Goal: Task Accomplishment & Management: Manage account settings

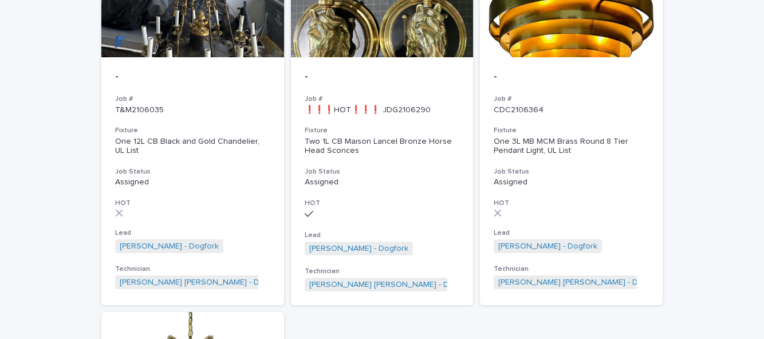
scroll to position [526, 0]
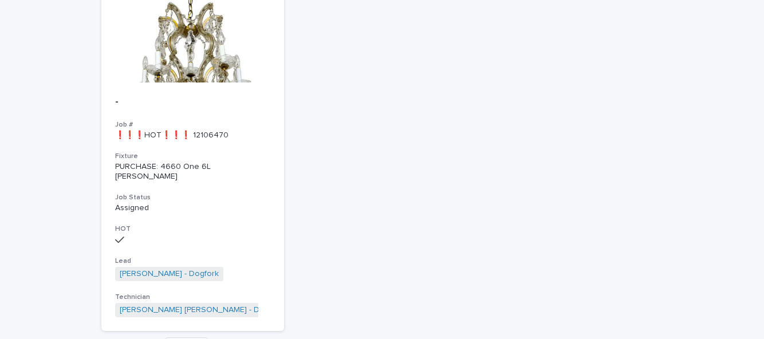
click at [168, 103] on p "-" at bounding box center [192, 102] width 155 height 13
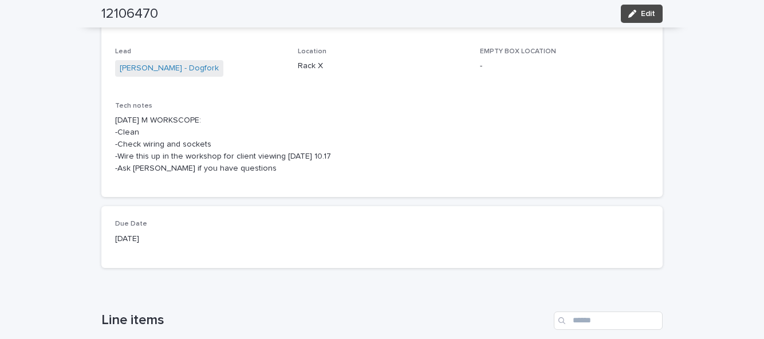
scroll to position [133, 0]
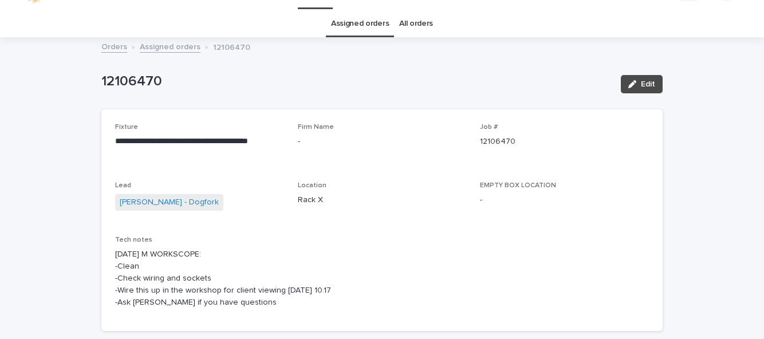
scroll to position [0, 0]
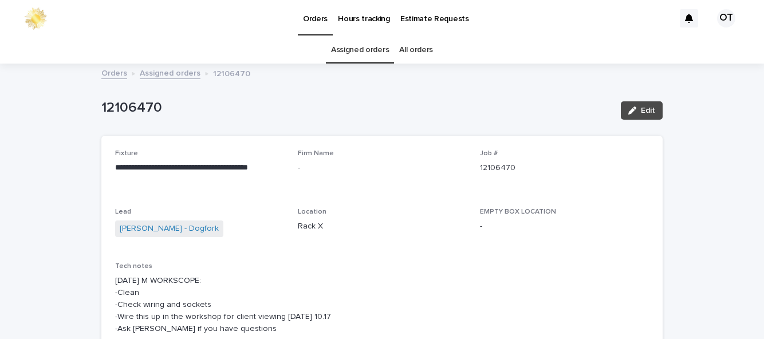
click at [350, 50] on link "Assigned orders" at bounding box center [360, 50] width 58 height 27
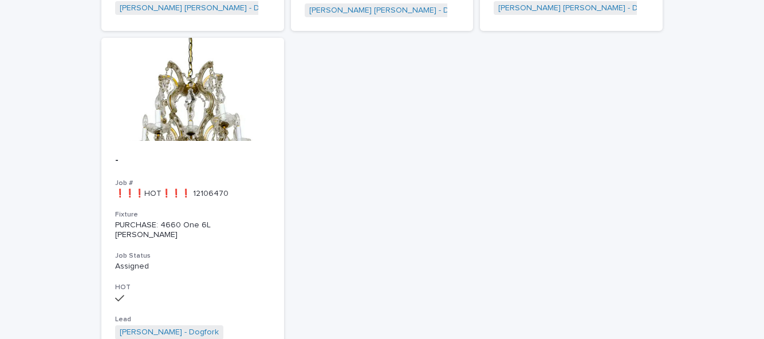
scroll to position [493, 0]
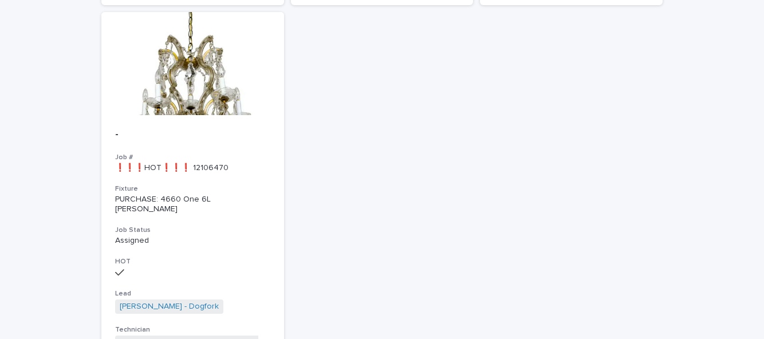
click at [154, 92] on div at bounding box center [192, 63] width 183 height 103
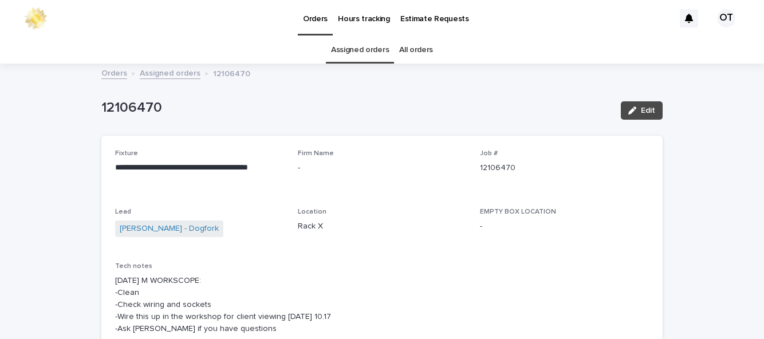
click at [650, 111] on span "Edit" at bounding box center [648, 111] width 14 height 8
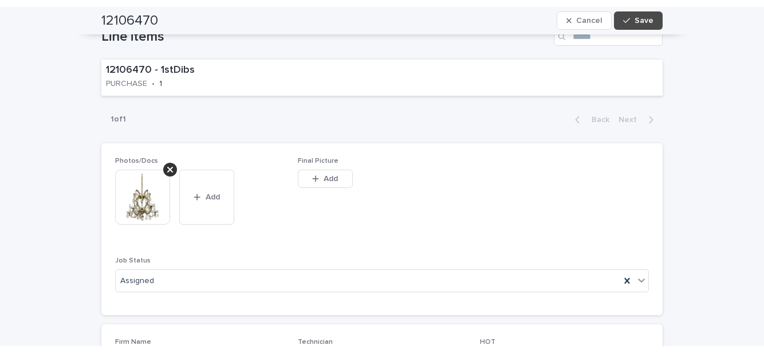
scroll to position [459, 0]
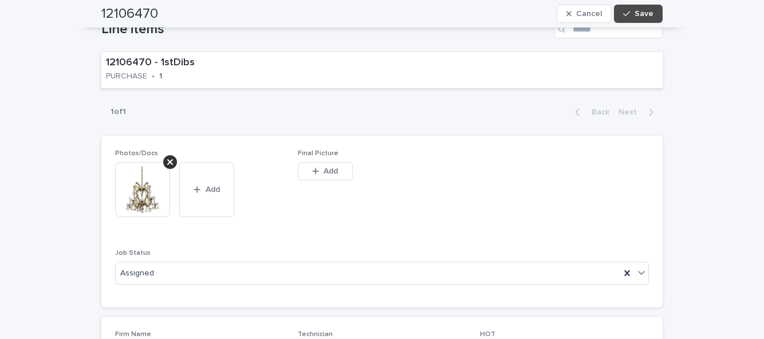
click at [322, 172] on div "button" at bounding box center [317, 171] width 11 height 8
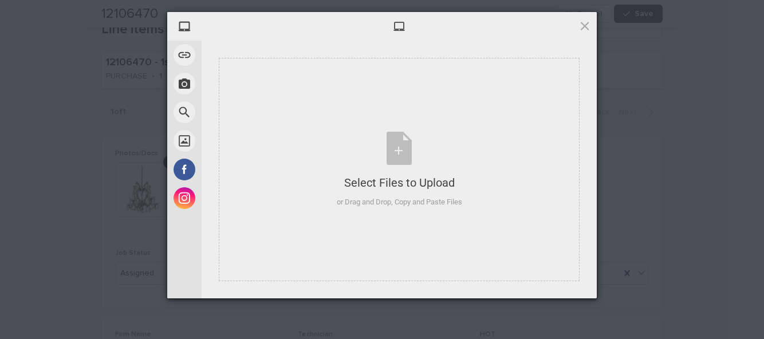
click at [277, 225] on div "Select Files to Upload or Drag and Drop, Copy and Paste Files" at bounding box center [399, 169] width 361 height 223
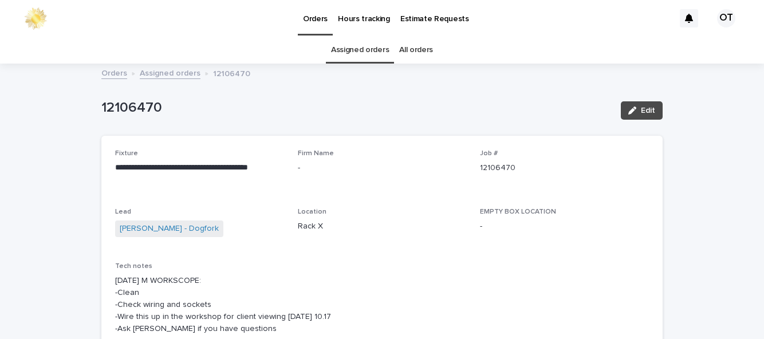
scroll to position [37, 0]
click at [643, 107] on span "Edit" at bounding box center [648, 111] width 14 height 8
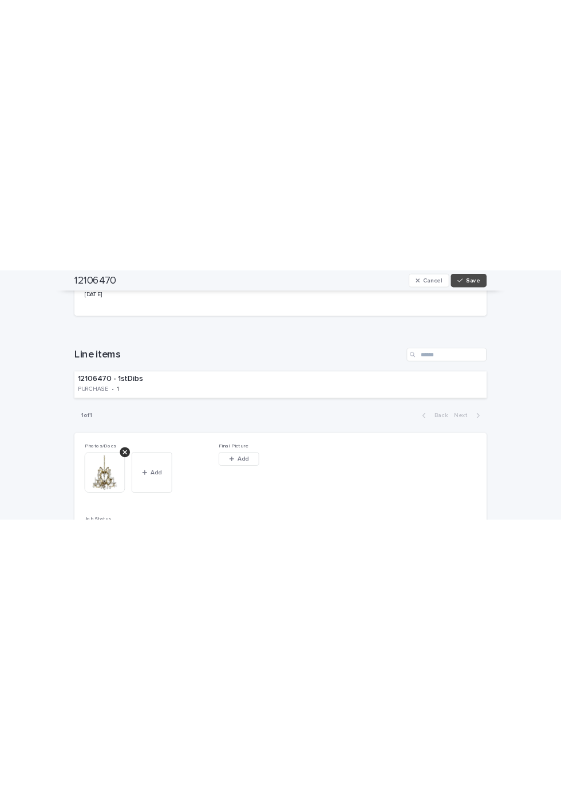
scroll to position [373, 0]
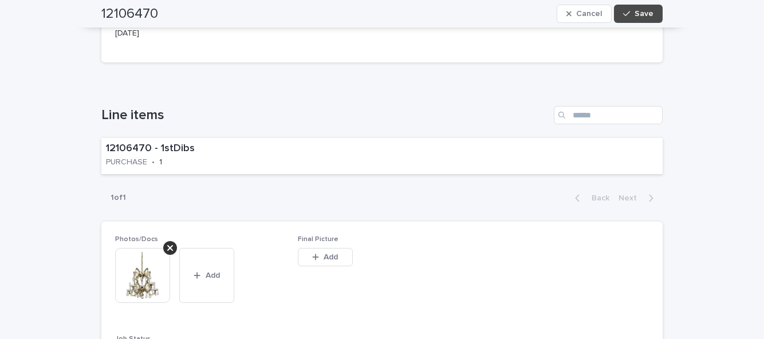
click at [343, 248] on button "Add" at bounding box center [325, 257] width 55 height 18
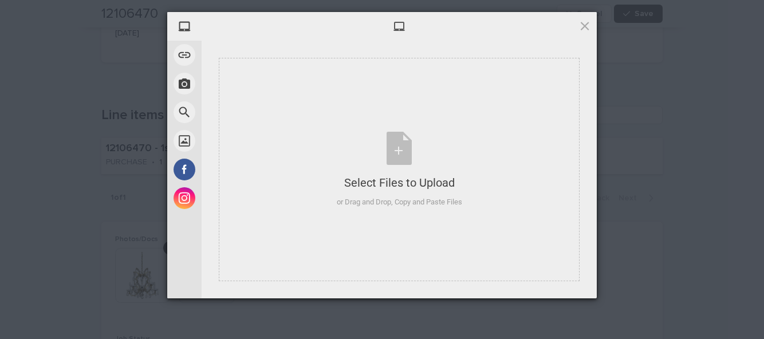
click at [394, 230] on div "Select Files to Upload or Drag and Drop, Copy and Paste Files" at bounding box center [399, 169] width 361 height 223
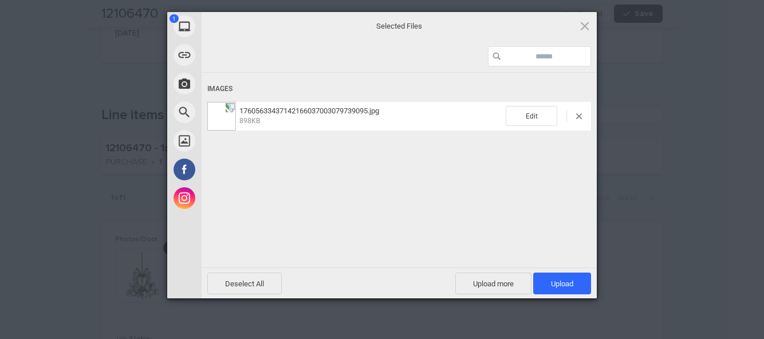
click at [579, 276] on span "Upload 1" at bounding box center [562, 284] width 58 height 22
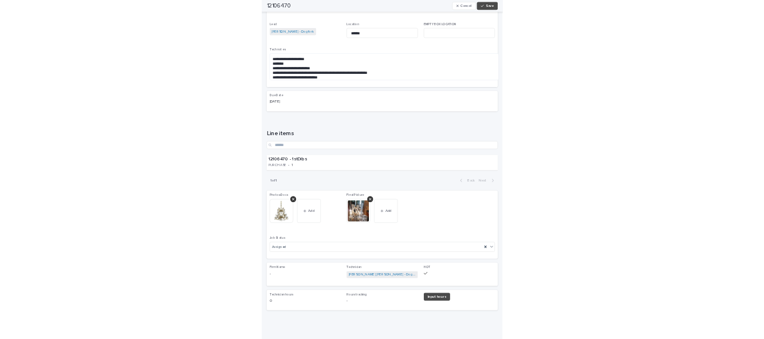
scroll to position [37, 0]
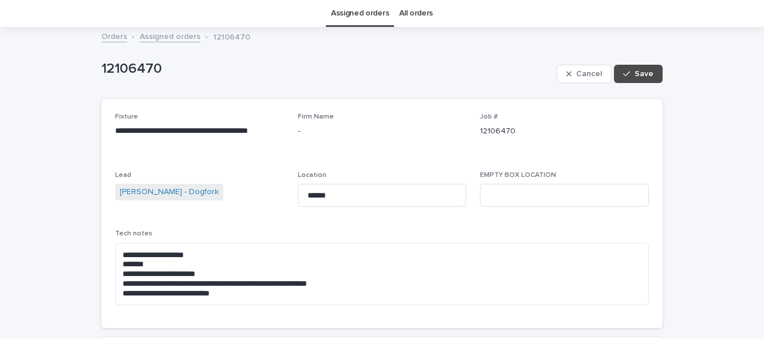
click at [630, 70] on icon "button" at bounding box center [626, 74] width 7 height 8
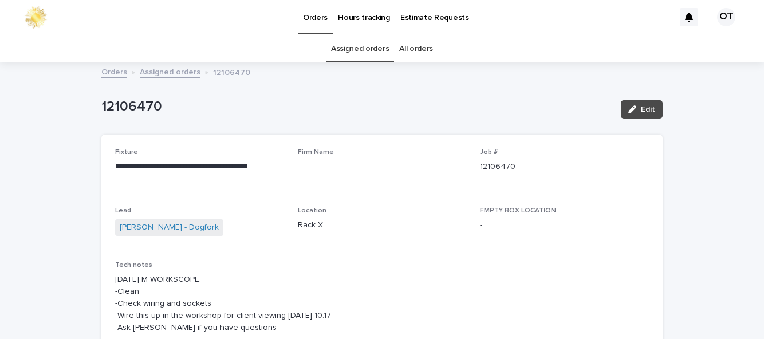
scroll to position [0, 0]
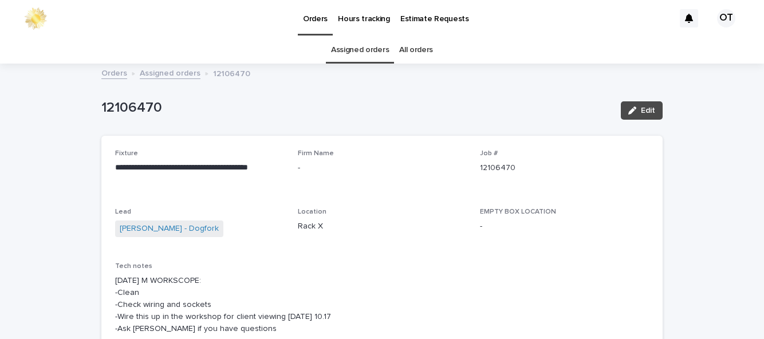
click at [344, 37] on link "Assigned orders" at bounding box center [360, 50] width 58 height 27
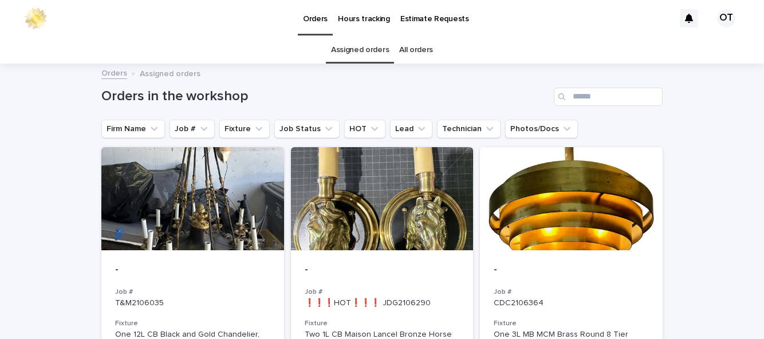
click at [649, 162] on div at bounding box center [571, 198] width 183 height 103
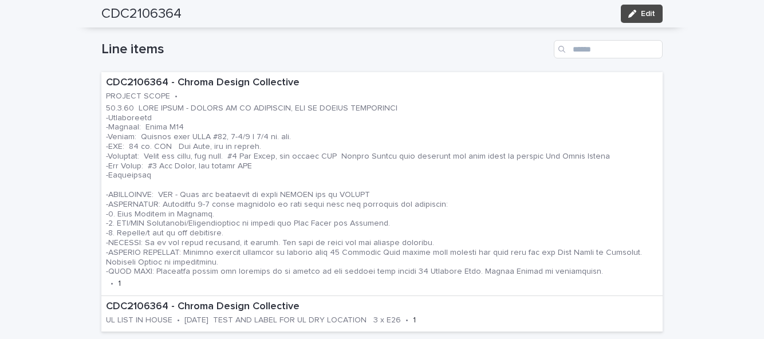
scroll to position [382, 0]
